Goal: Ask a question

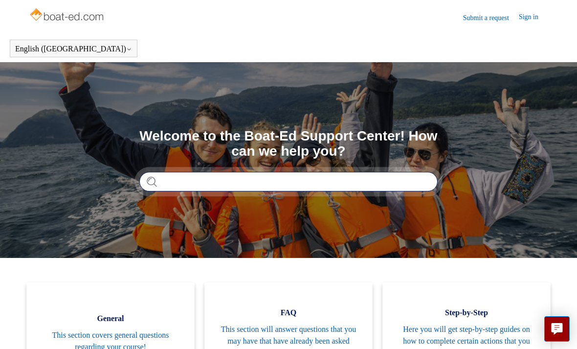
click at [287, 179] on input "Search" at bounding box center [288, 182] width 298 height 20
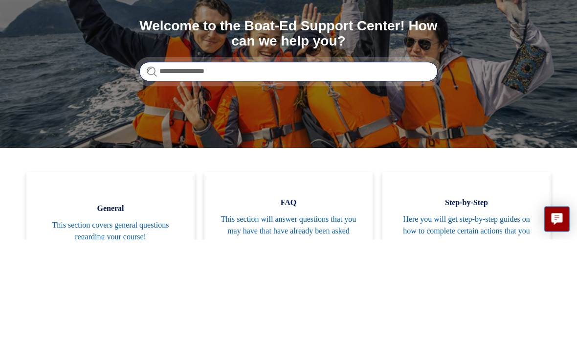
type input "**********"
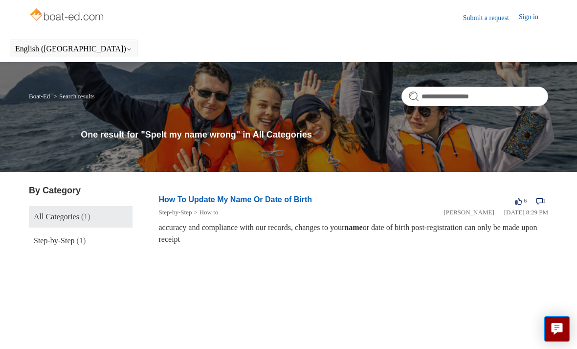
click at [293, 196] on link "How To Update My Name Or Date of Birth" at bounding box center [235, 199] width 153 height 8
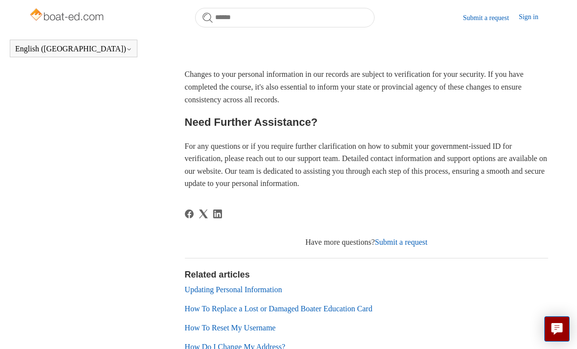
scroll to position [700, 0]
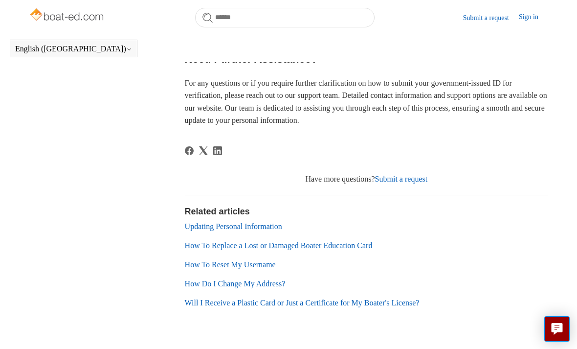
click at [282, 228] on link "Updating Personal Information" at bounding box center [233, 226] width 97 height 8
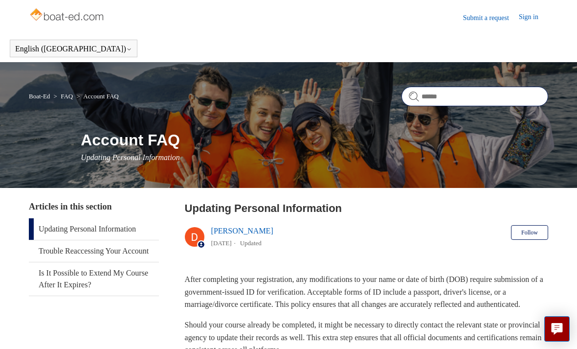
click at [478, 103] on input "Search" at bounding box center [474, 97] width 147 height 20
type input "**********"
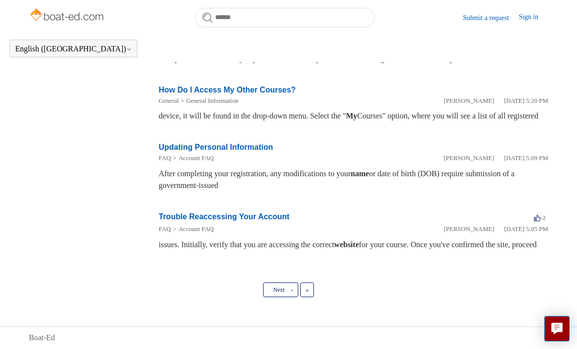
scroll to position [534, 0]
click at [168, 152] on link "Updating Personal Information" at bounding box center [216, 147] width 114 height 8
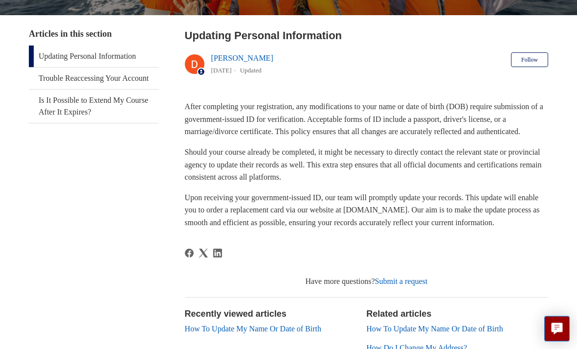
scroll to position [173, 0]
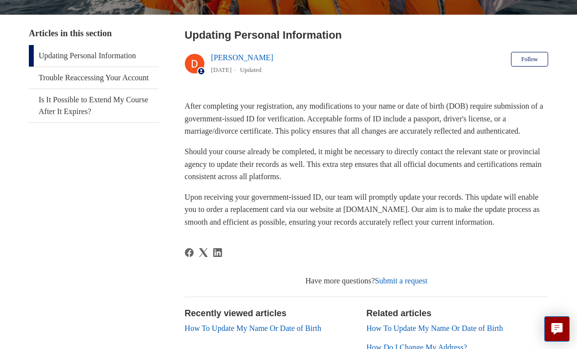
click at [419, 284] on link "Submit a request" at bounding box center [401, 280] width 53 height 8
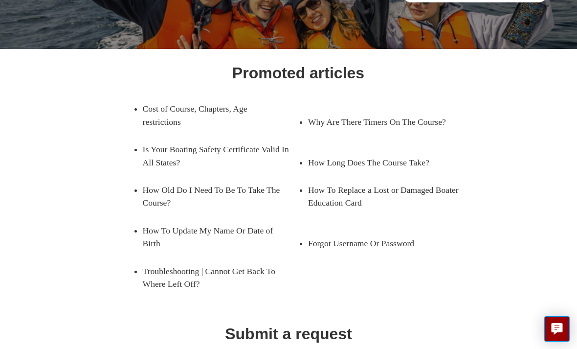
scroll to position [172, 0]
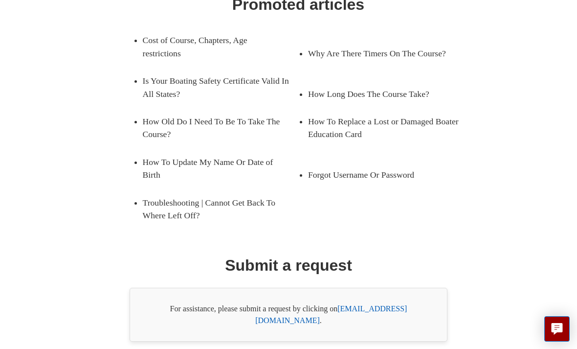
click at [157, 173] on link "How To Update My Name Or Date of Birth" at bounding box center [213, 168] width 141 height 41
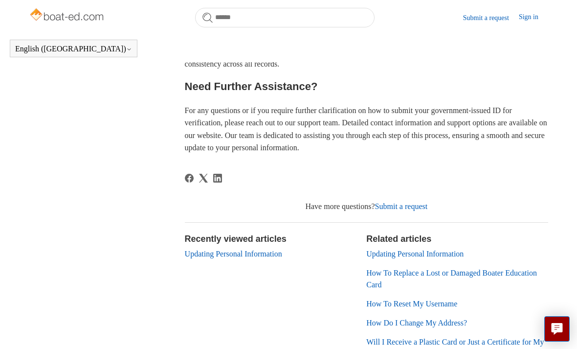
scroll to position [671, 0]
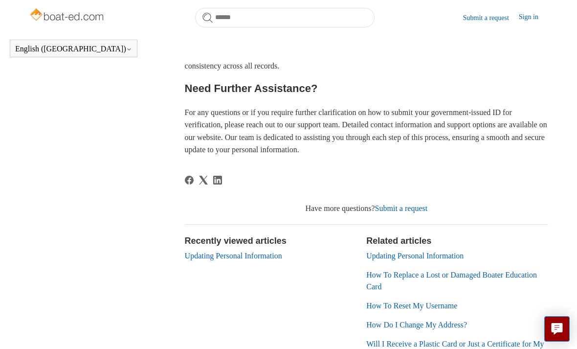
click at [421, 212] on link "Submit a request" at bounding box center [401, 208] width 53 height 8
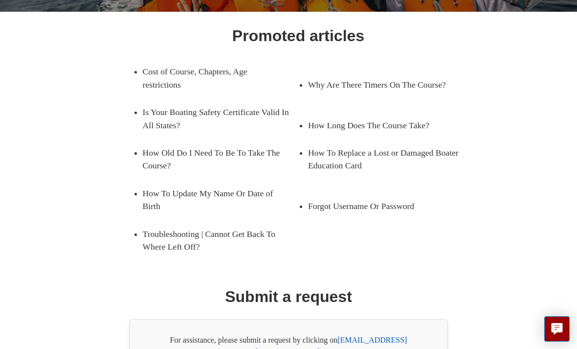
scroll to position [140, 0]
click at [389, 337] on link "[EMAIL_ADDRESS][DOMAIN_NAME]" at bounding box center [331, 346] width 152 height 20
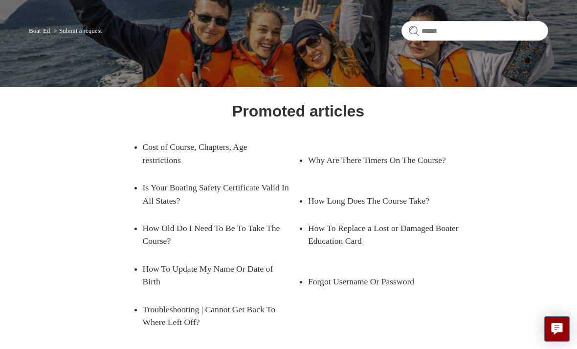
scroll to position [0, 0]
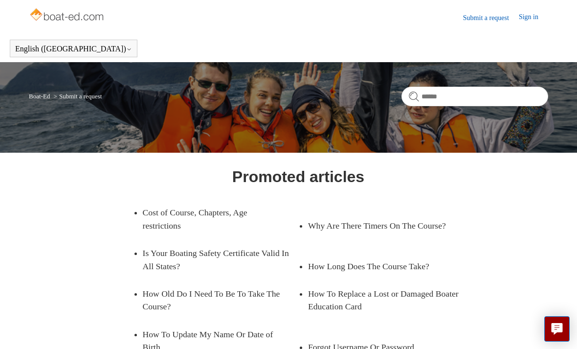
click at [534, 17] on link "Sign in" at bounding box center [533, 18] width 29 height 12
